Goal: Communication & Community: Share content

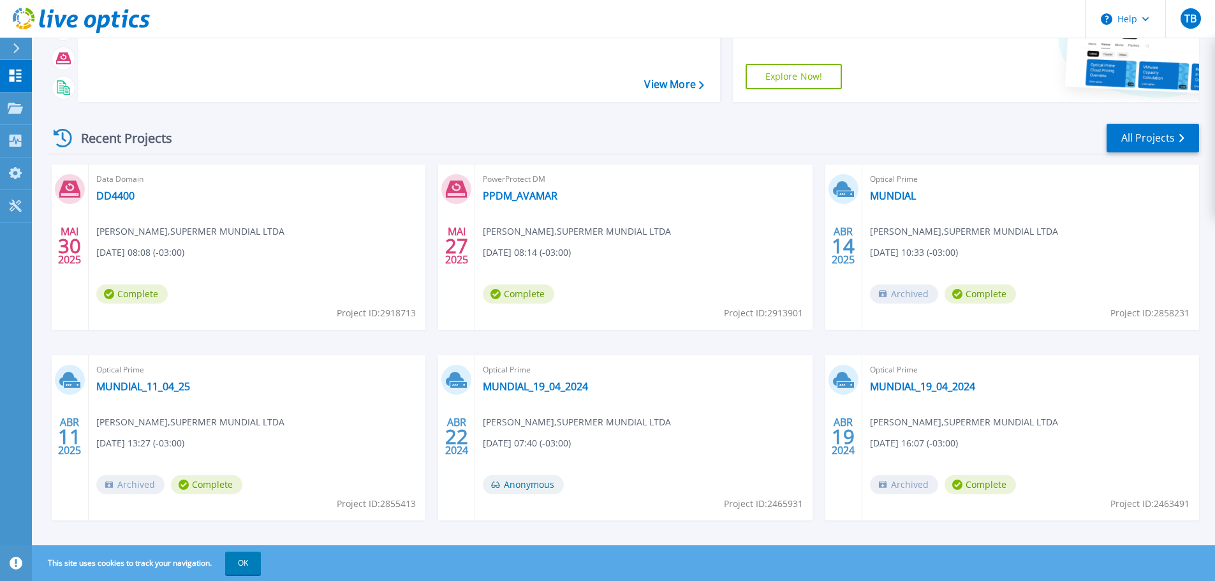
scroll to position [126, 0]
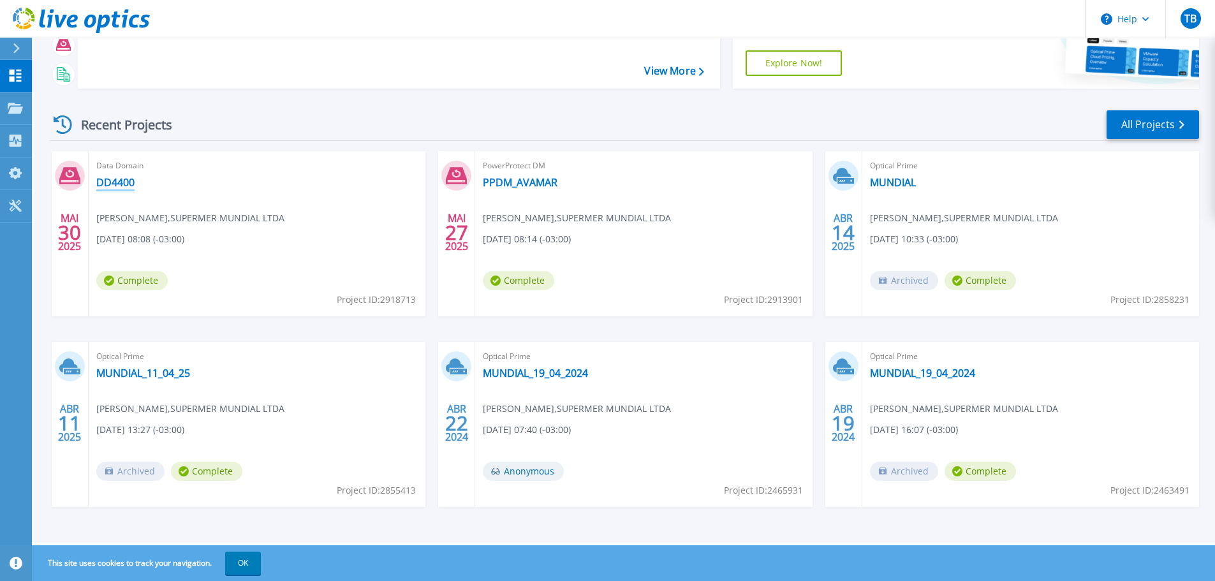
click at [105, 182] on link "DD4400" at bounding box center [115, 182] width 38 height 13
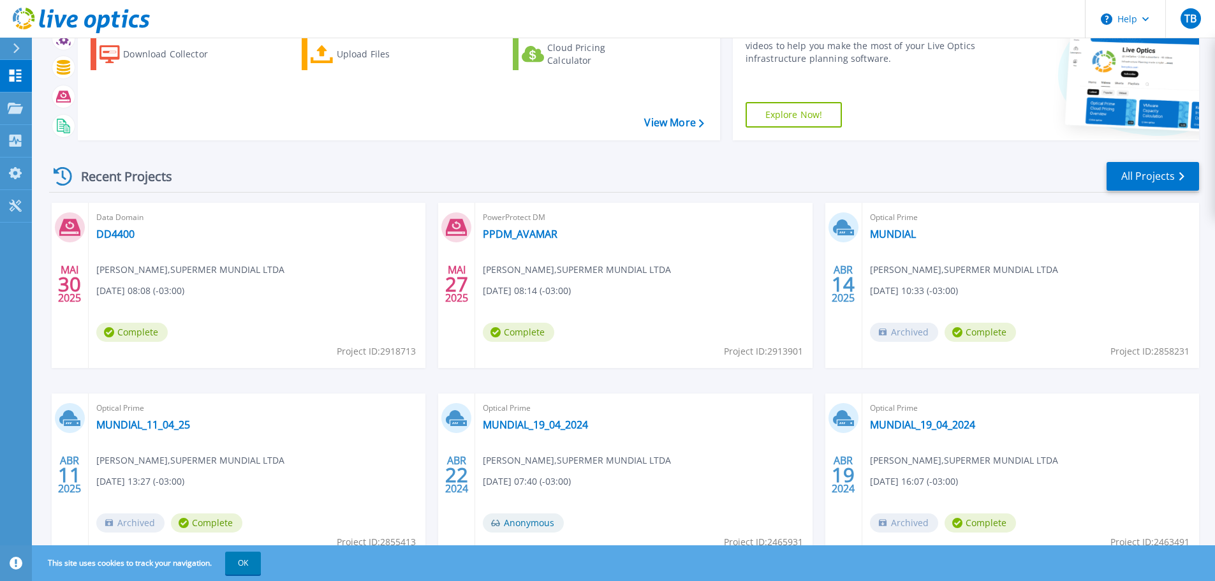
scroll to position [126, 0]
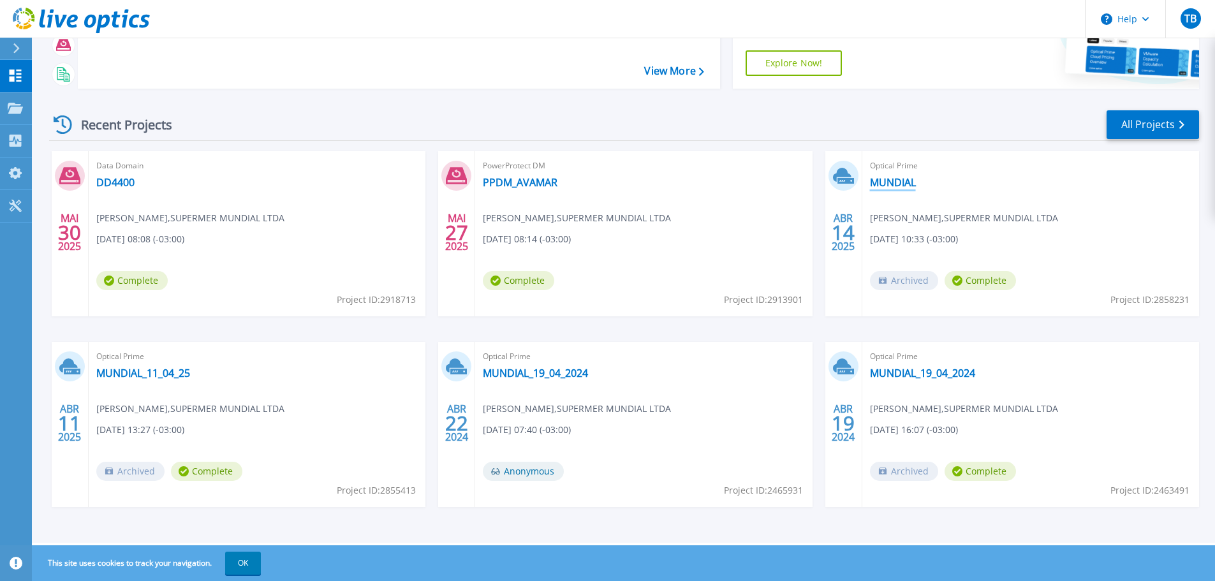
click at [885, 183] on link "MUNDIAL" at bounding box center [893, 182] width 46 height 13
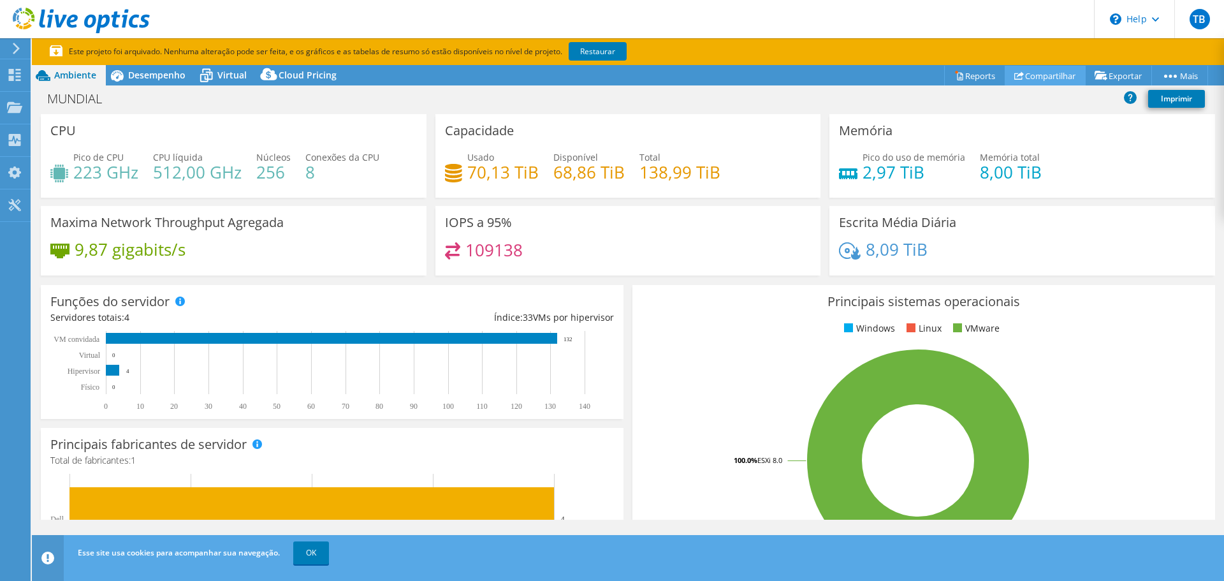
click at [1035, 73] on link "Compartilhar" at bounding box center [1045, 76] width 81 height 20
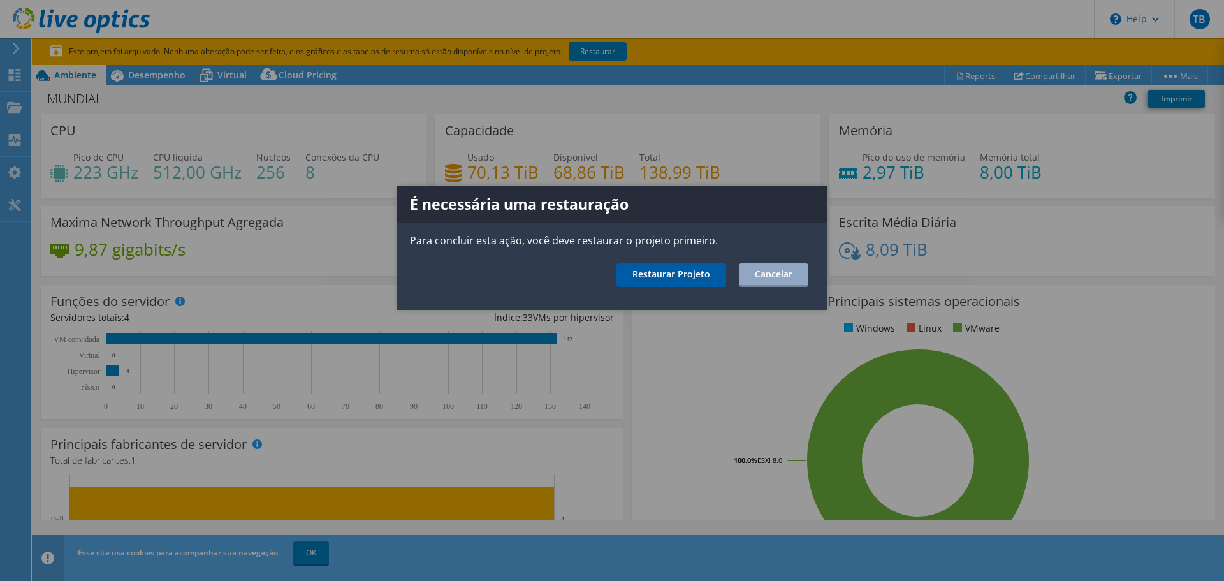
click at [674, 278] on link "Restaurar Projeto" at bounding box center [672, 275] width 110 height 24
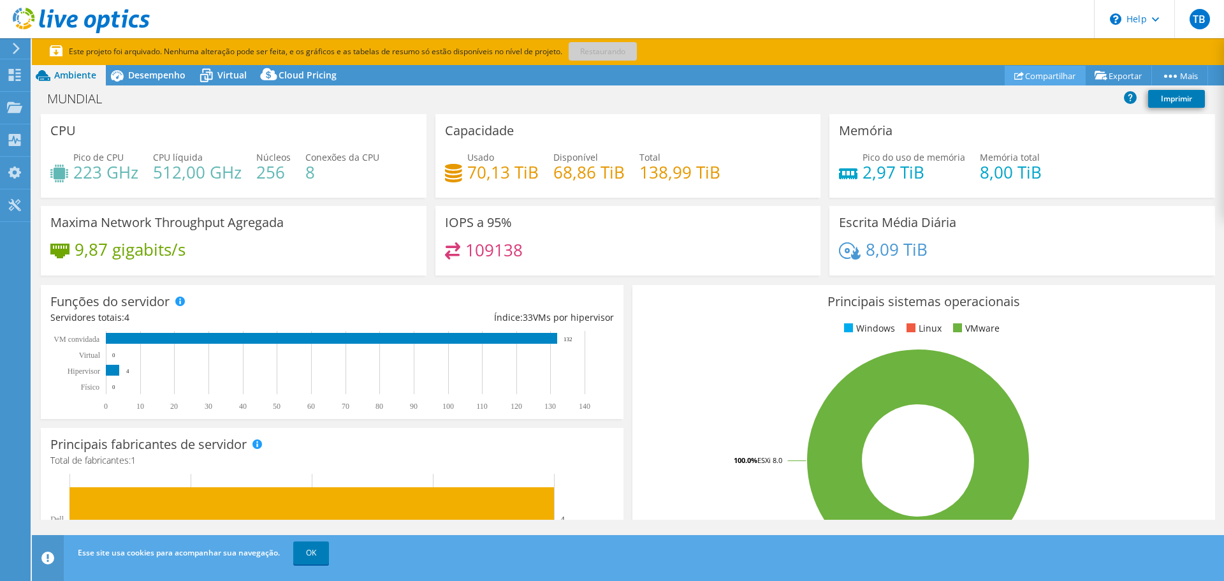
click at [1041, 75] on link "Compartilhar" at bounding box center [1045, 76] width 81 height 20
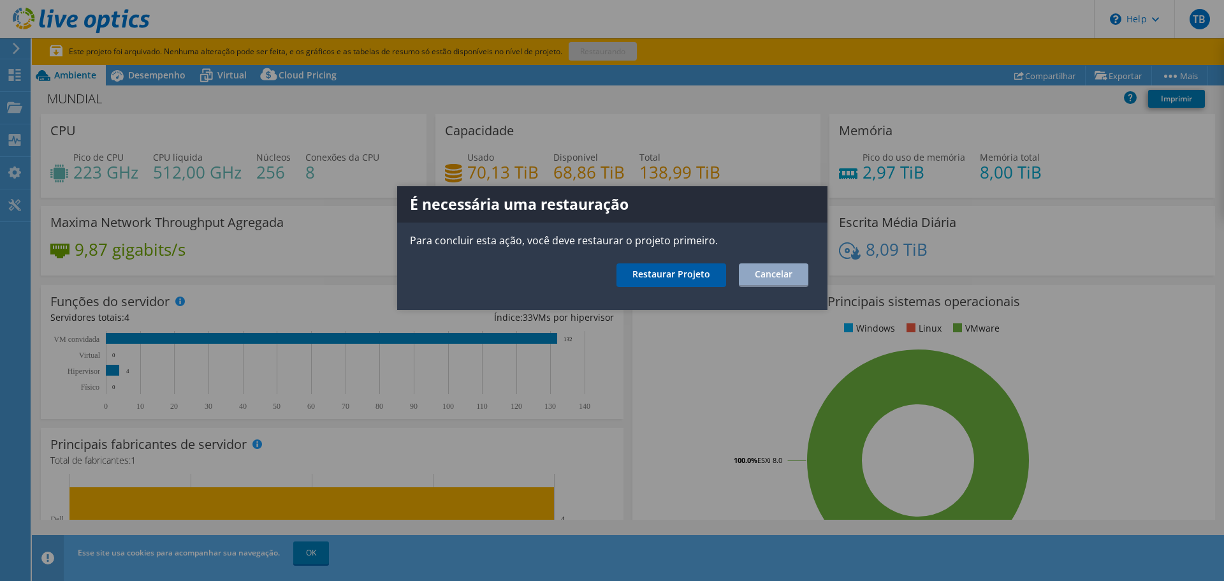
click at [701, 274] on link "Restaurar Projeto" at bounding box center [672, 275] width 110 height 24
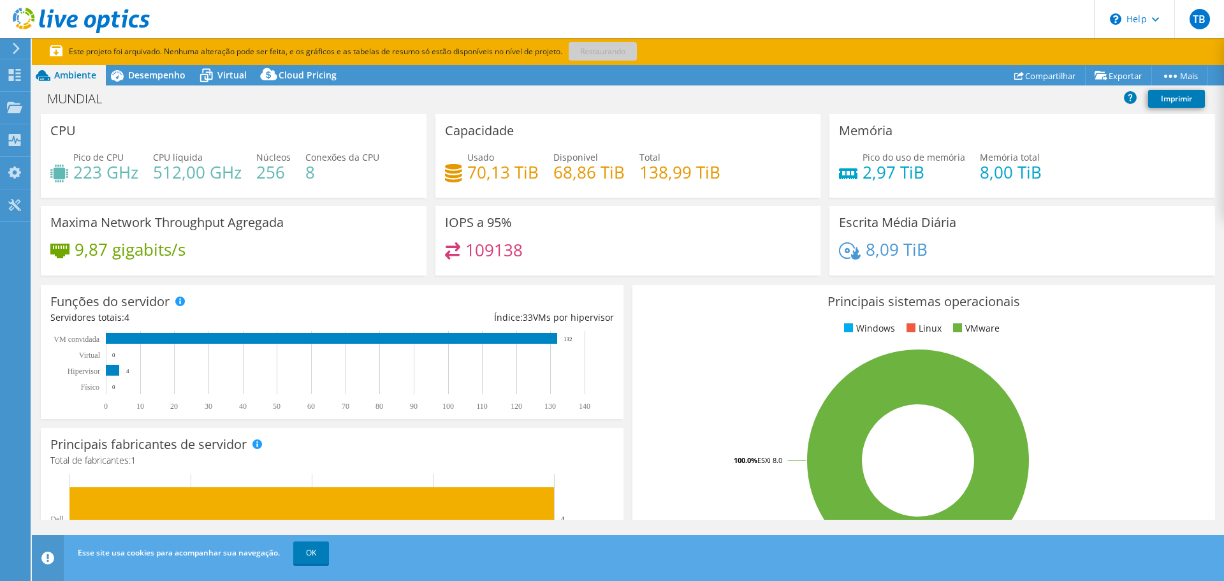
click at [24, 16] on icon at bounding box center [81, 21] width 137 height 26
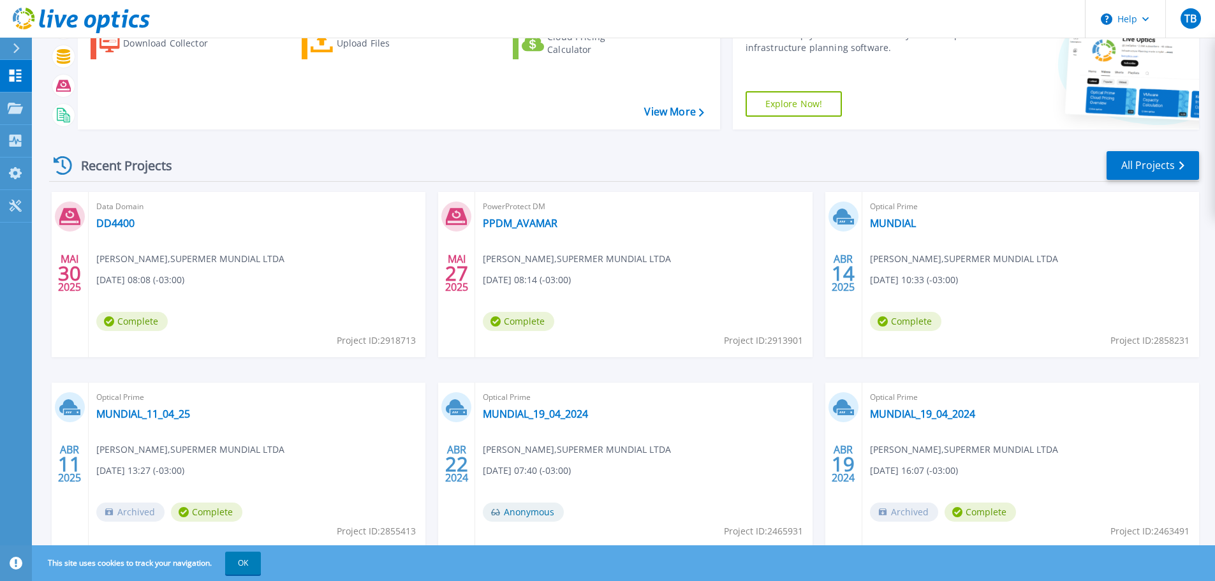
scroll to position [62, 0]
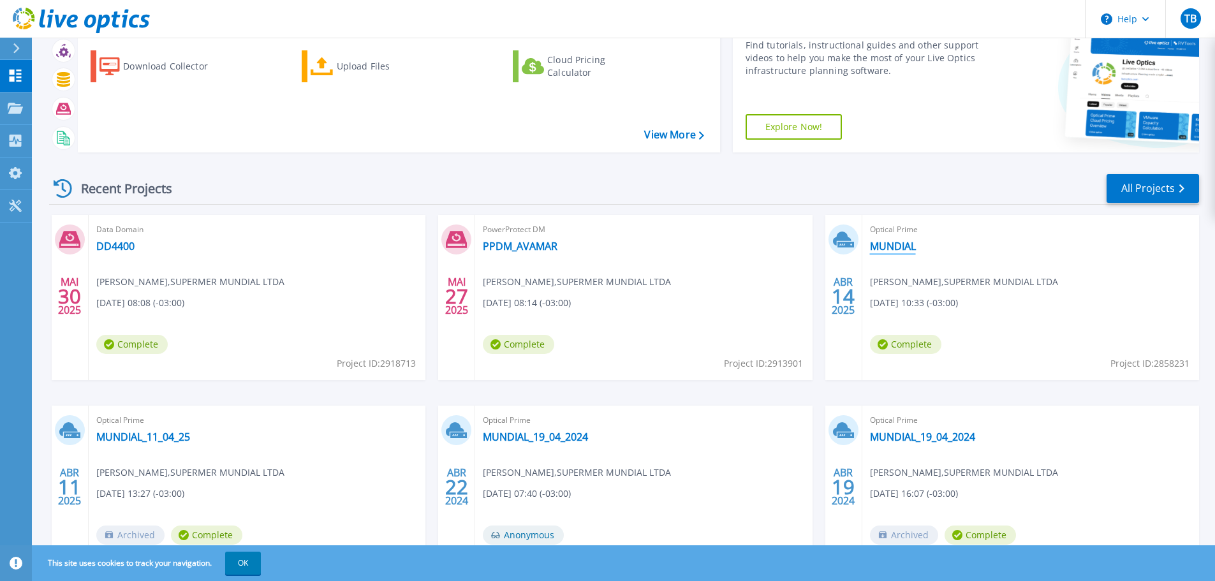
click at [893, 241] on link "MUNDIAL" at bounding box center [893, 246] width 46 height 13
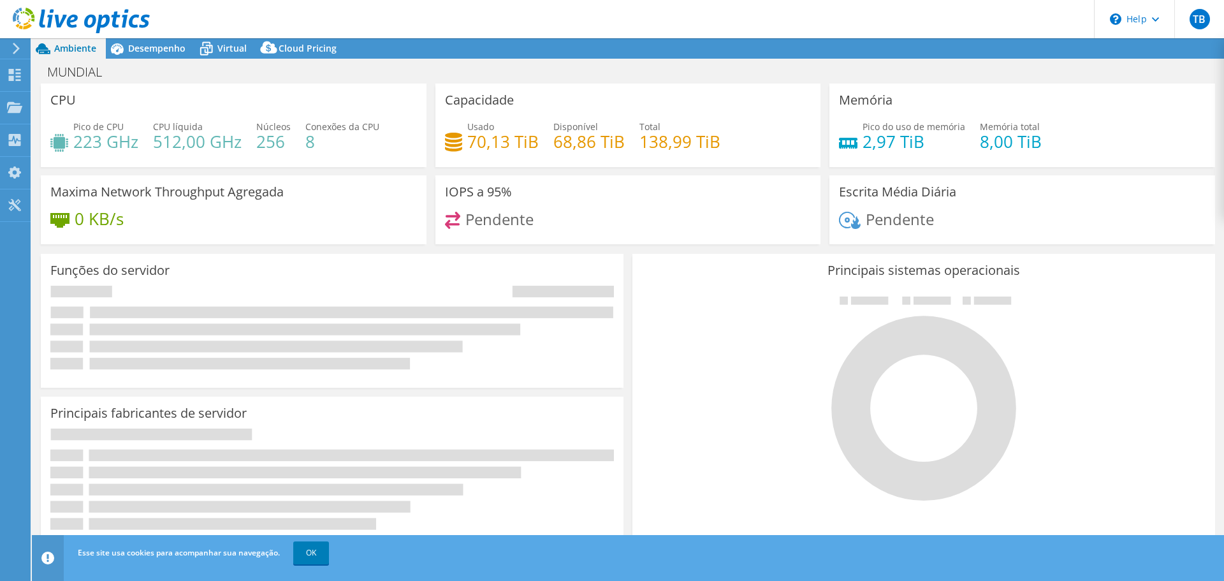
select select "USD"
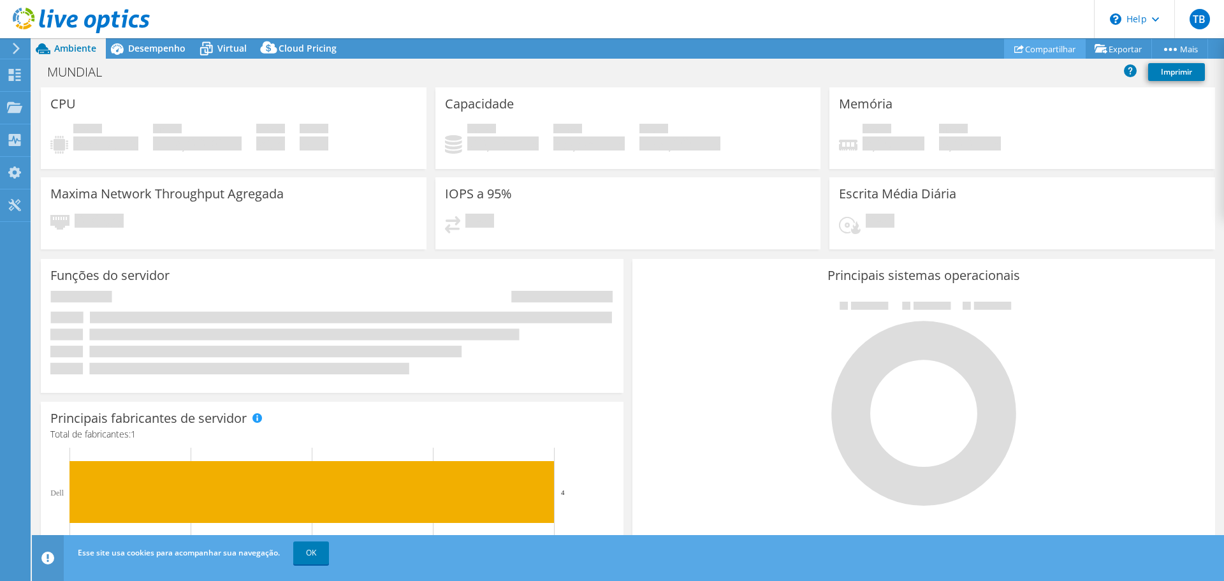
click at [1040, 48] on link "Compartilhar" at bounding box center [1045, 49] width 82 height 20
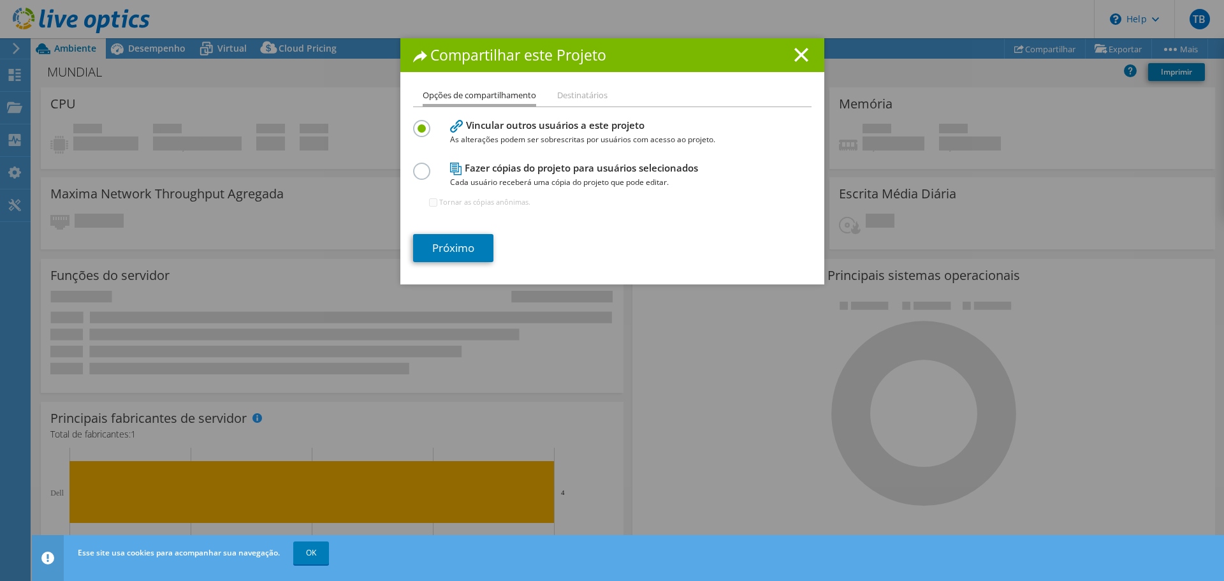
click at [413, 166] on label at bounding box center [424, 164] width 22 height 3
click at [0, 0] on input "radio" at bounding box center [0, 0] width 0 height 0
click at [429, 202] on input "Tornar as cópias anônimas." at bounding box center [433, 202] width 8 height 8
checkbox input "true"
click at [449, 239] on link "Próximo" at bounding box center [453, 248] width 80 height 28
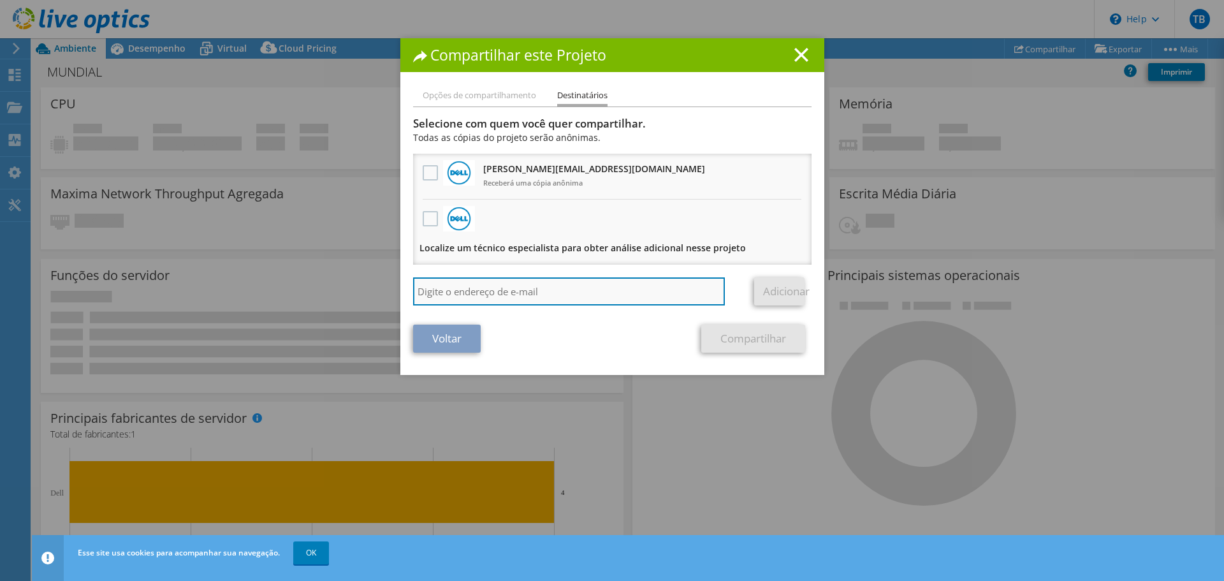
click at [450, 286] on input "search" at bounding box center [569, 291] width 312 height 28
paste input "767293"
type input "767293"
drag, startPoint x: 405, startPoint y: 282, endPoint x: 395, endPoint y: 281, distance: 10.9
click at [395, 281] on div "Compartilhar este Projeto Opções de compartilhamento Destinatários Vincular out…" at bounding box center [612, 290] width 1224 height 504
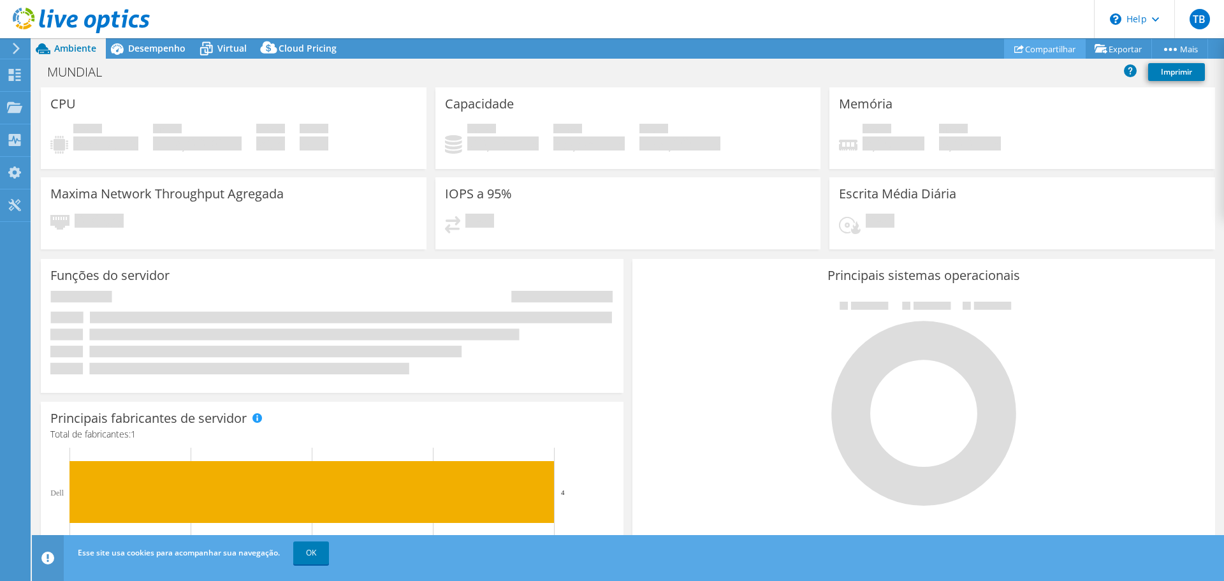
click at [1037, 52] on link "Compartilhar" at bounding box center [1045, 49] width 82 height 20
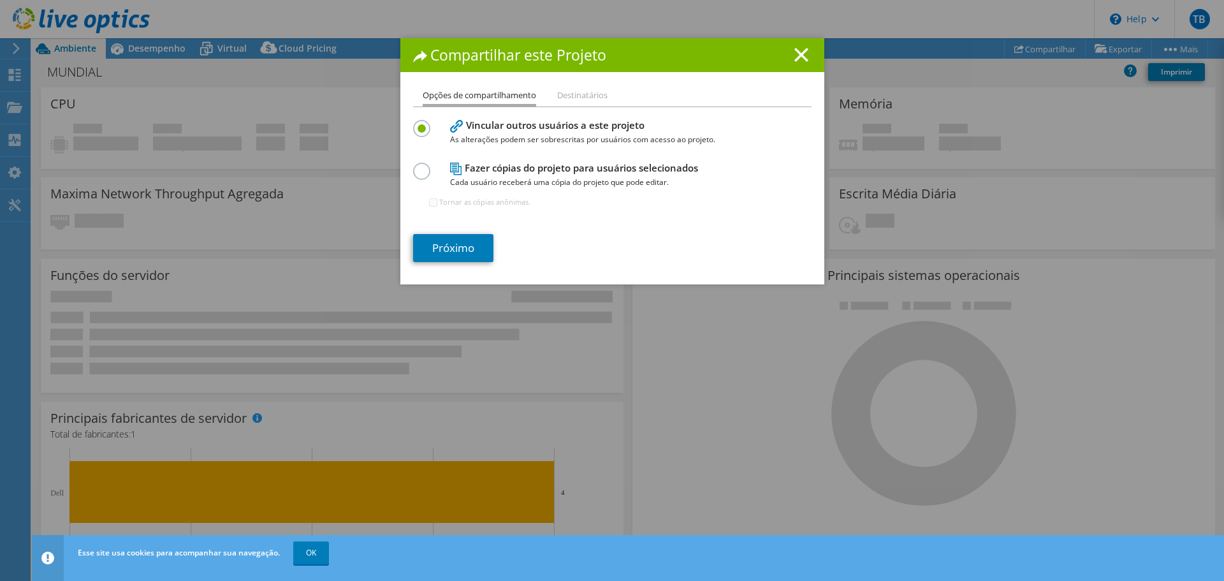
click at [417, 166] on label at bounding box center [424, 164] width 22 height 3
click at [0, 0] on input "radio" at bounding box center [0, 0] width 0 height 0
click at [429, 201] on input "Tornar as cópias anônimas." at bounding box center [433, 202] width 8 height 8
checkbox input "true"
click at [455, 252] on link "Próximo" at bounding box center [453, 248] width 80 height 28
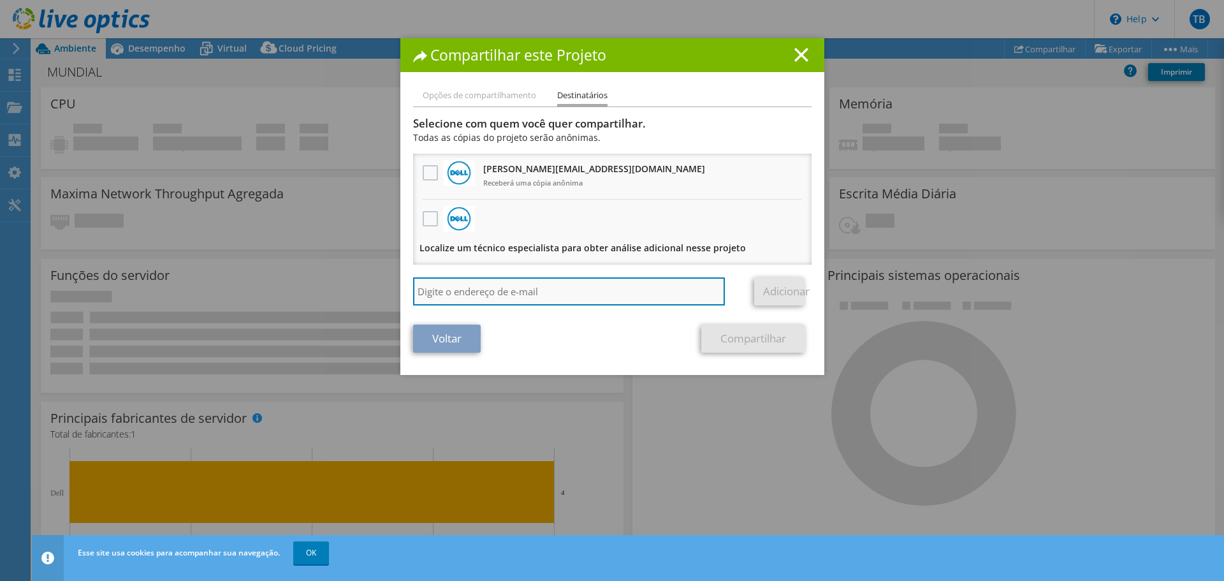
click at [478, 286] on input "search" at bounding box center [569, 291] width 312 height 28
paste input "[EMAIL_ADDRESS][DOMAIN_NAME]"
drag, startPoint x: 513, startPoint y: 293, endPoint x: 529, endPoint y: 292, distance: 16.6
click at [513, 293] on input "[EMAIL_ADDRESS][DOMAIN_NAME], [EMAIL_ADDRESS][DOMAIN_NAME]" at bounding box center [569, 291] width 312 height 28
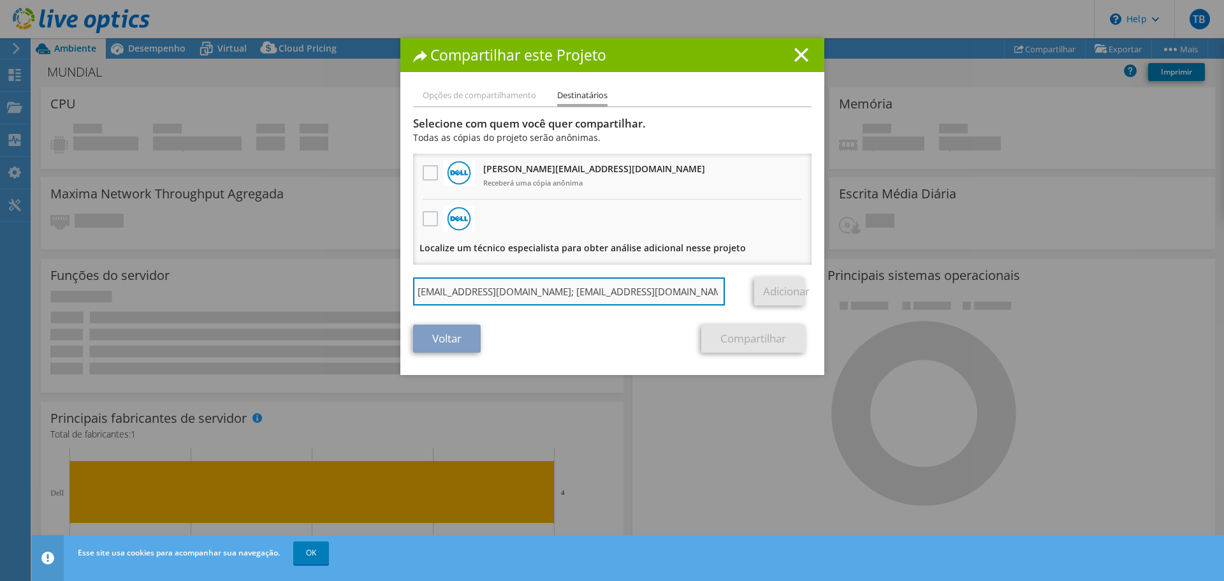
click at [643, 291] on input "[EMAIL_ADDRESS][DOMAIN_NAME]; [EMAIL_ADDRESS][DOMAIN_NAME]" at bounding box center [569, 291] width 312 height 28
type input "[EMAIL_ADDRESS][DOMAIN_NAME]"
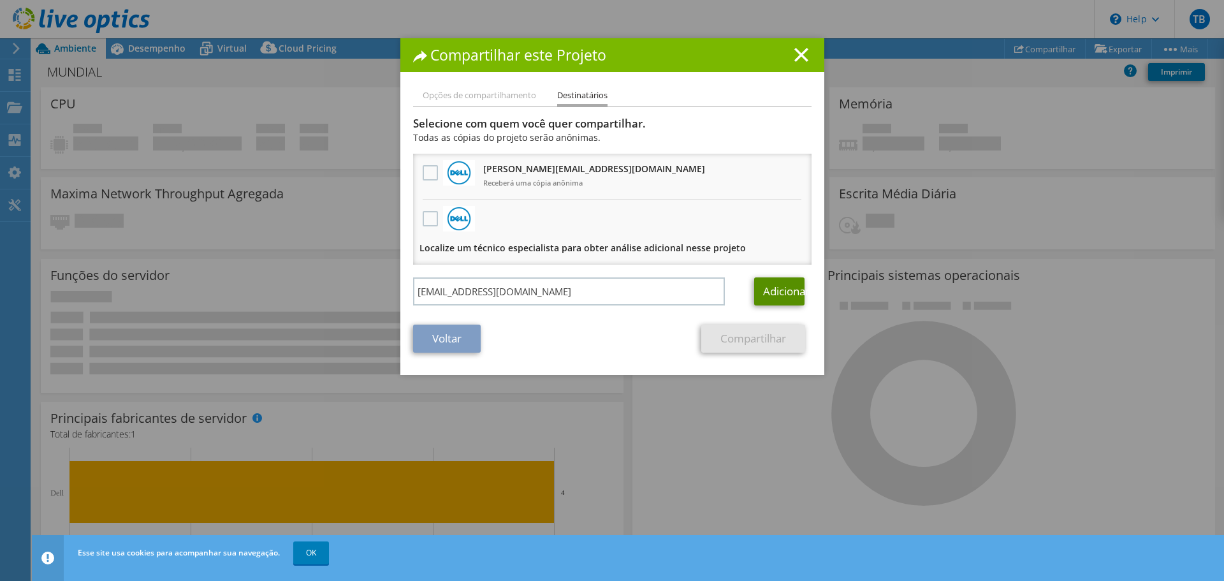
click at [786, 295] on link "Adicionar" at bounding box center [779, 291] width 50 height 28
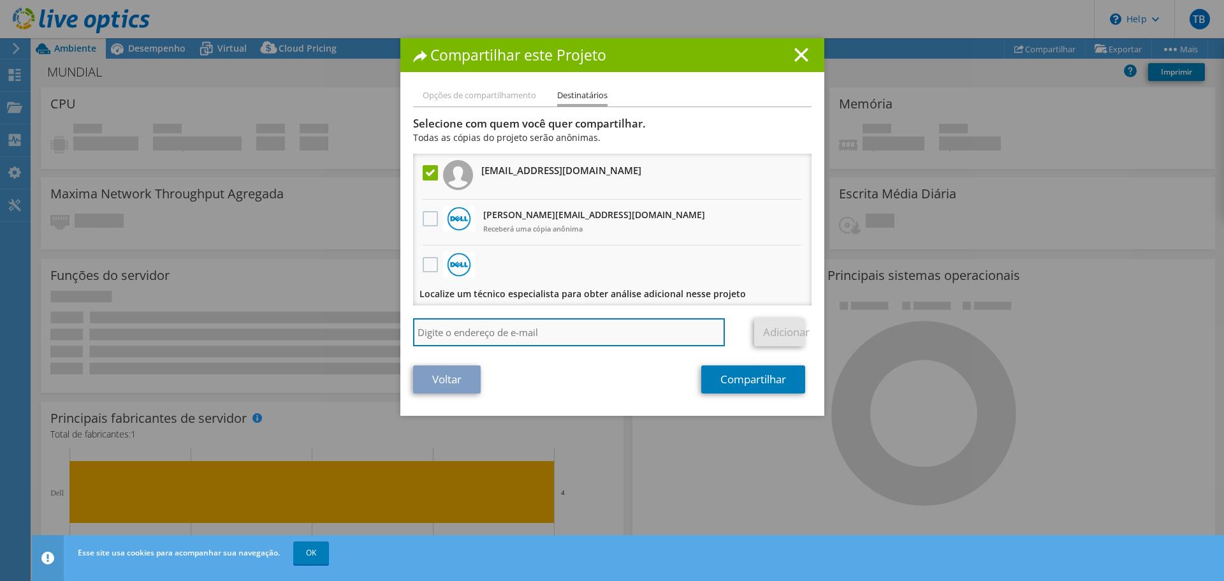
click at [560, 335] on input "search" at bounding box center [569, 332] width 312 height 28
paste input "[EMAIL_ADDRESS][DOMAIN_NAME]"
type input "[EMAIL_ADDRESS][DOMAIN_NAME]"
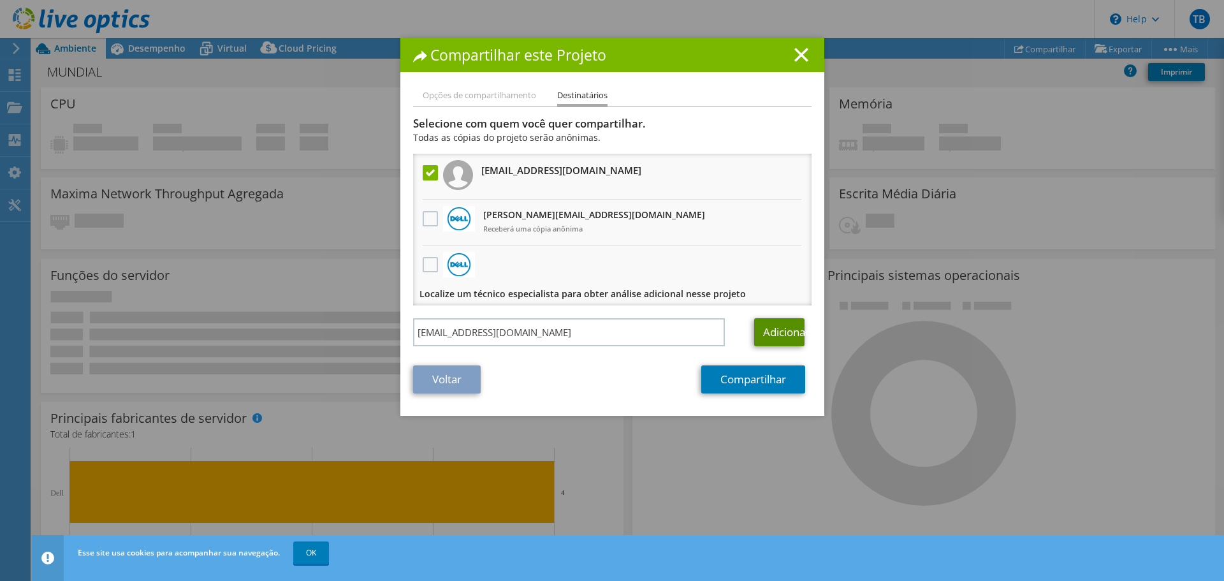
click at [765, 335] on link "Adicionar" at bounding box center [779, 332] width 50 height 28
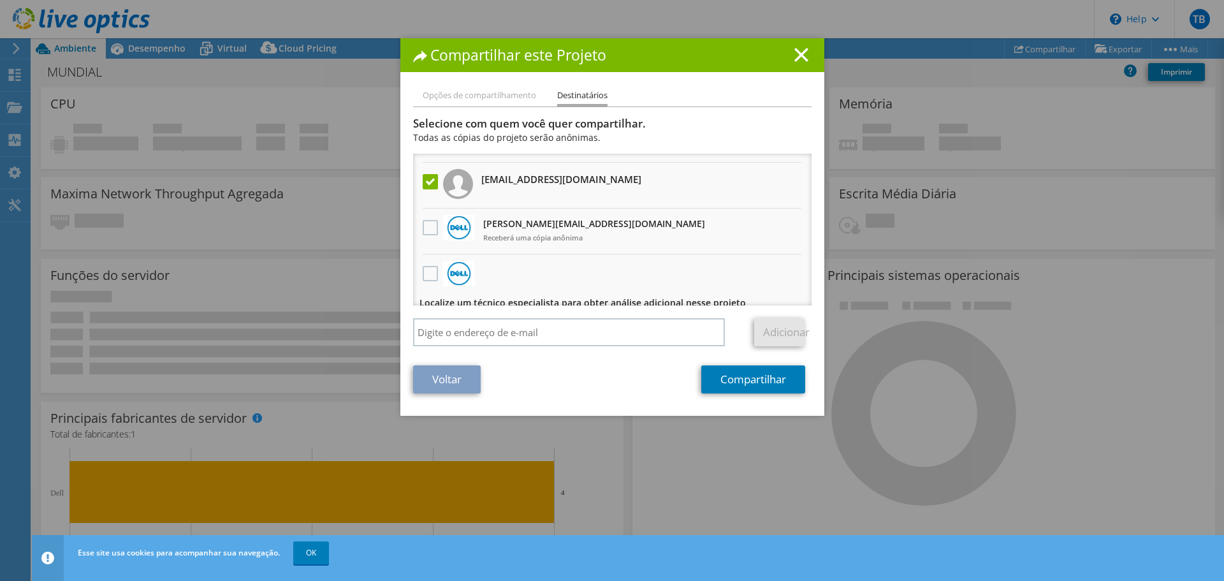
scroll to position [51, 0]
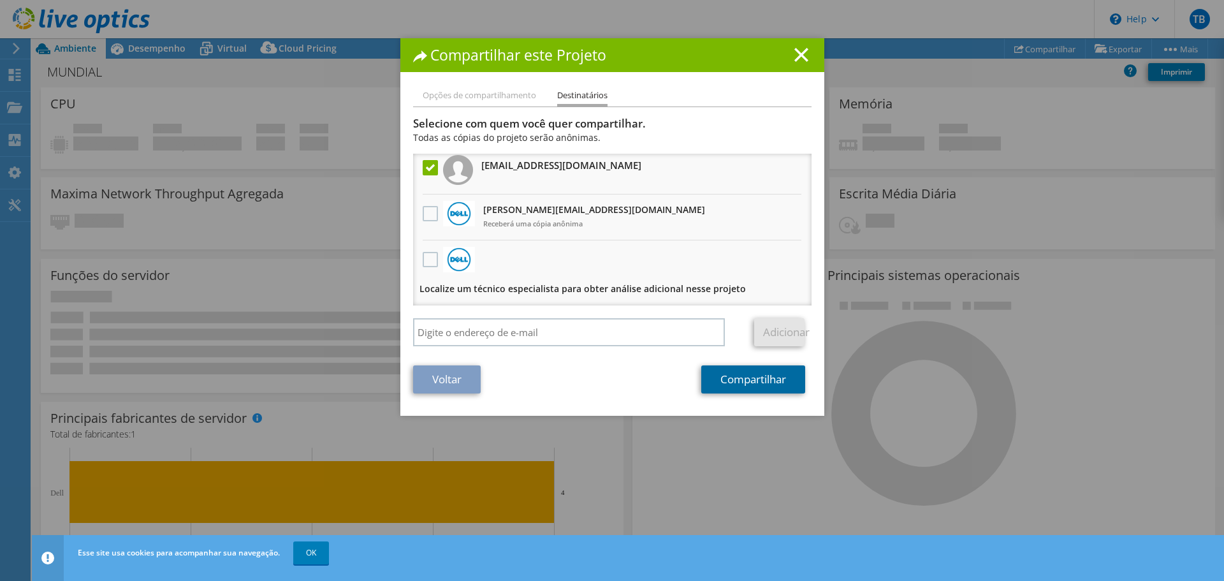
click at [740, 380] on link "Compartilhar" at bounding box center [753, 379] width 104 height 28
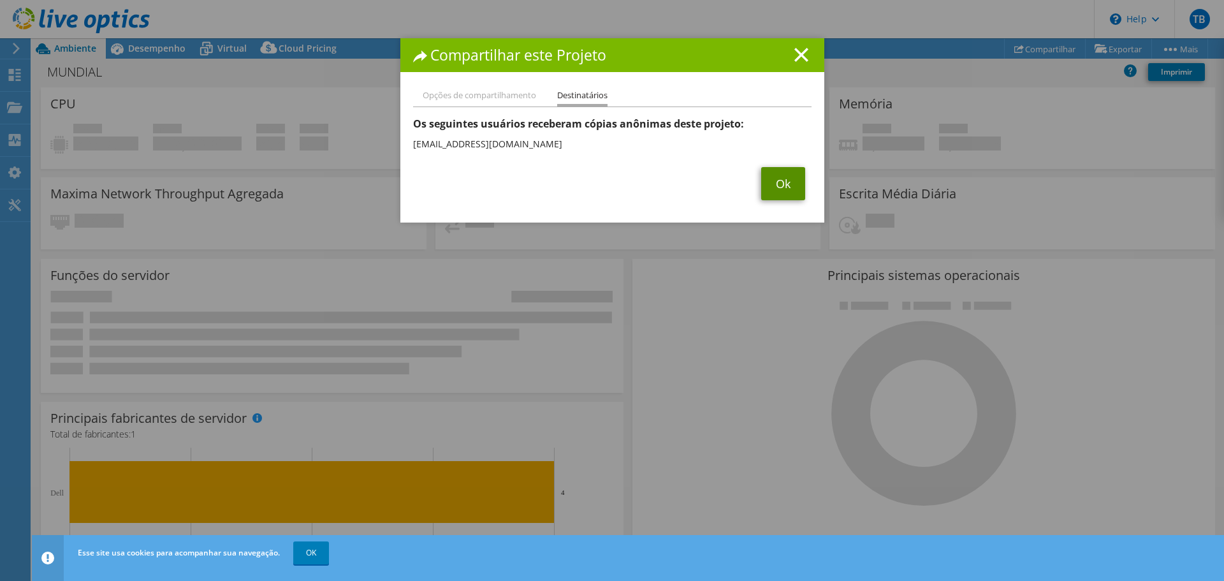
click at [770, 177] on link "Ok" at bounding box center [783, 183] width 44 height 33
